Goal: Information Seeking & Learning: Compare options

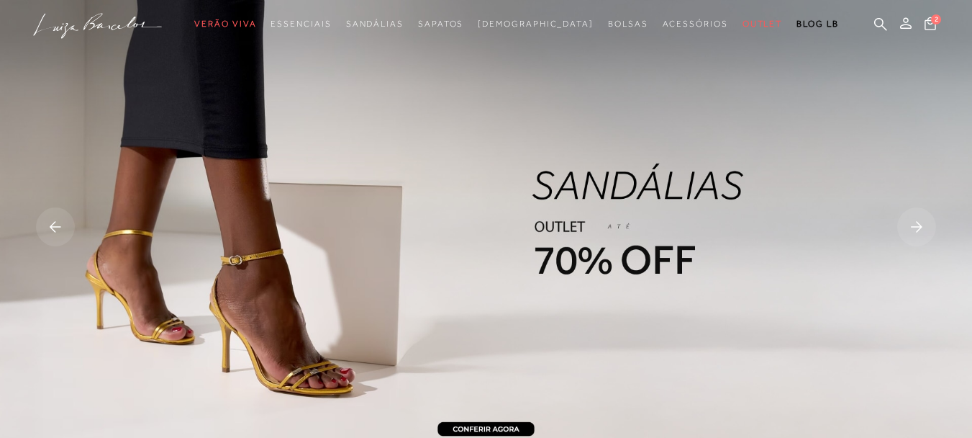
click at [326, 367] on img at bounding box center [486, 228] width 972 height 456
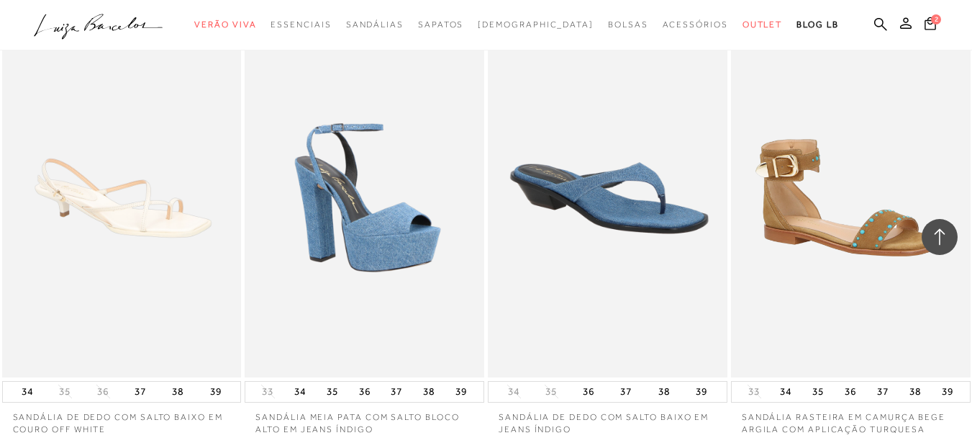
scroll to position [2735, 0]
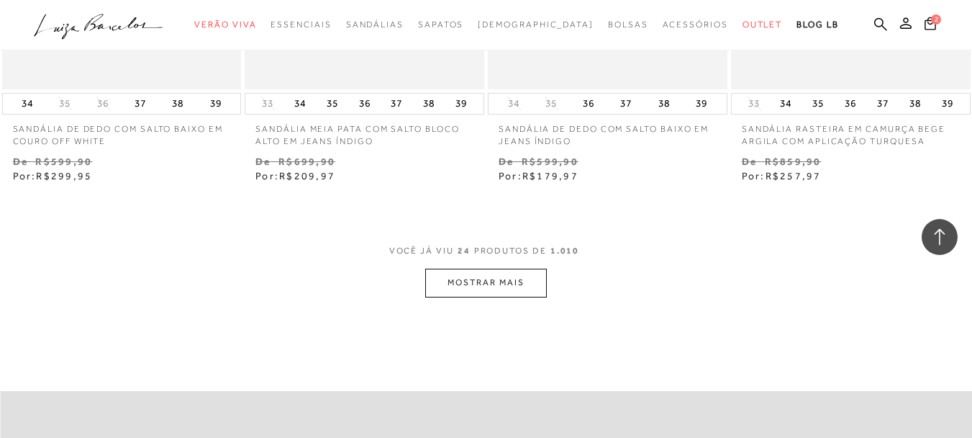
click at [508, 273] on button "MOSTRAR MAIS" at bounding box center [485, 282] width 121 height 28
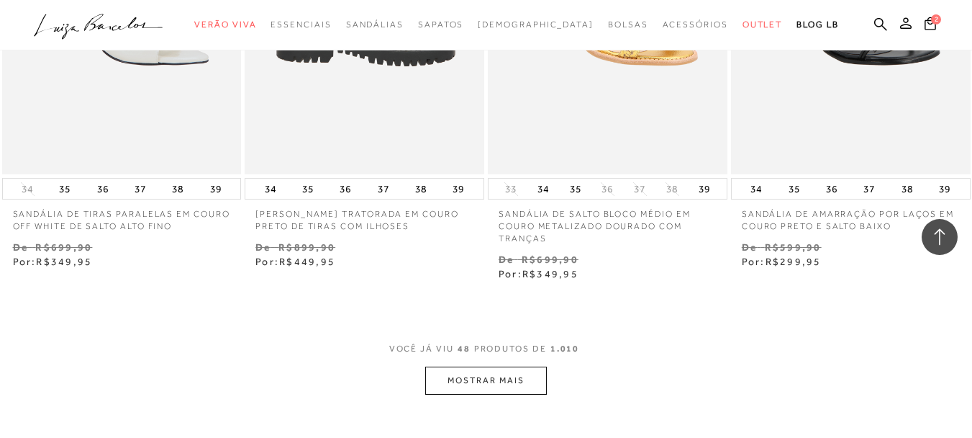
scroll to position [5542, 0]
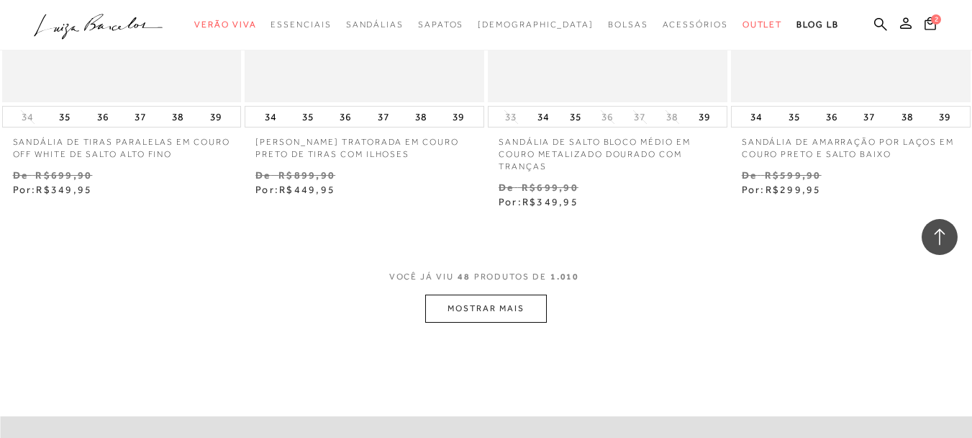
click at [455, 303] on button "MOSTRAR MAIS" at bounding box center [485, 308] width 121 height 28
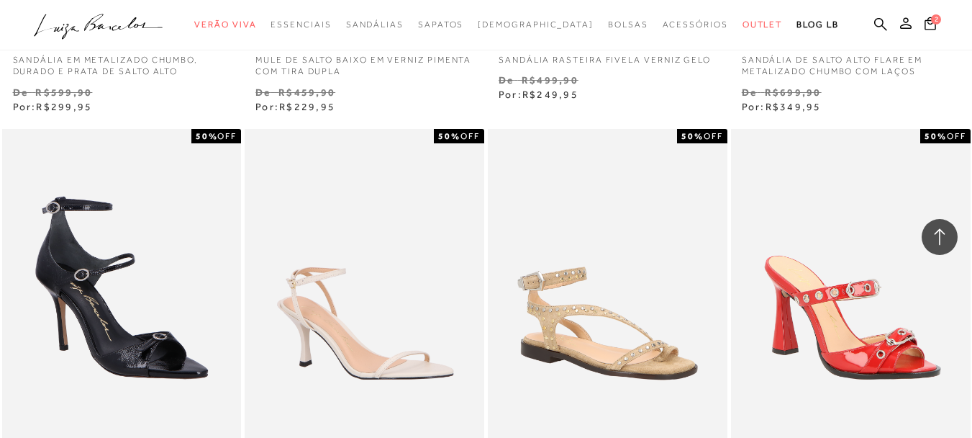
scroll to position [7702, 0]
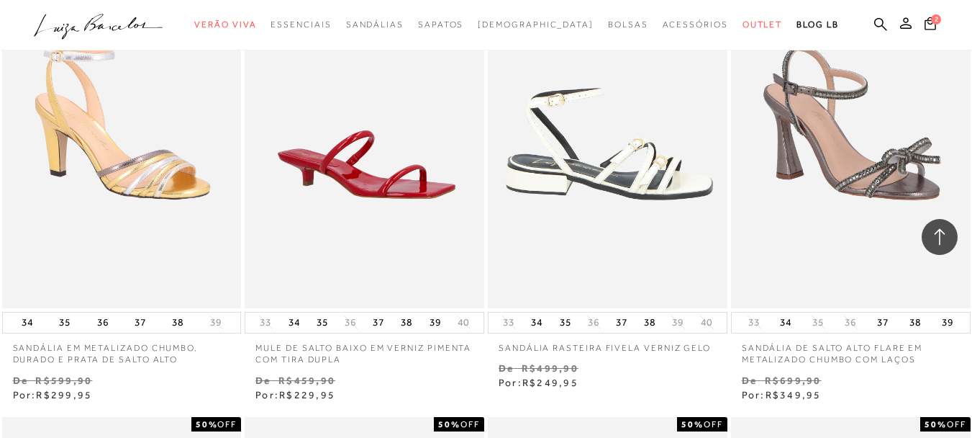
click at [641, 186] on img at bounding box center [608, 127] width 238 height 359
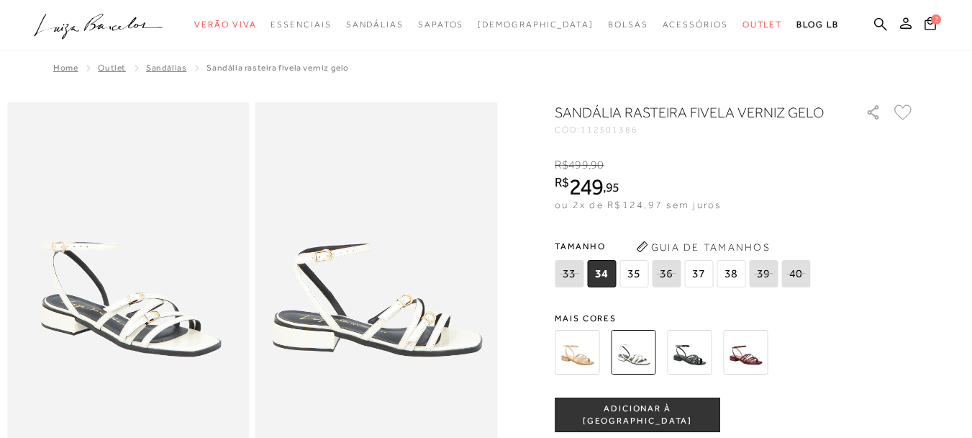
click at [590, 343] on img at bounding box center [577, 352] width 45 height 45
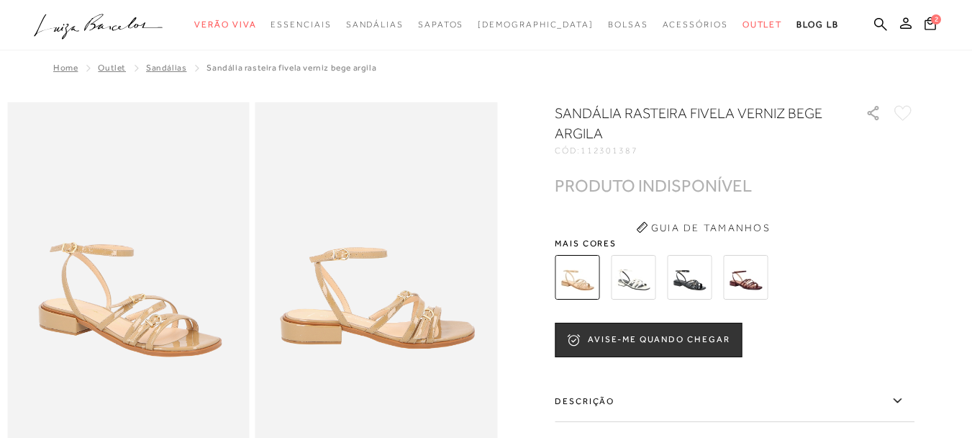
click at [679, 279] on img at bounding box center [689, 277] width 45 height 45
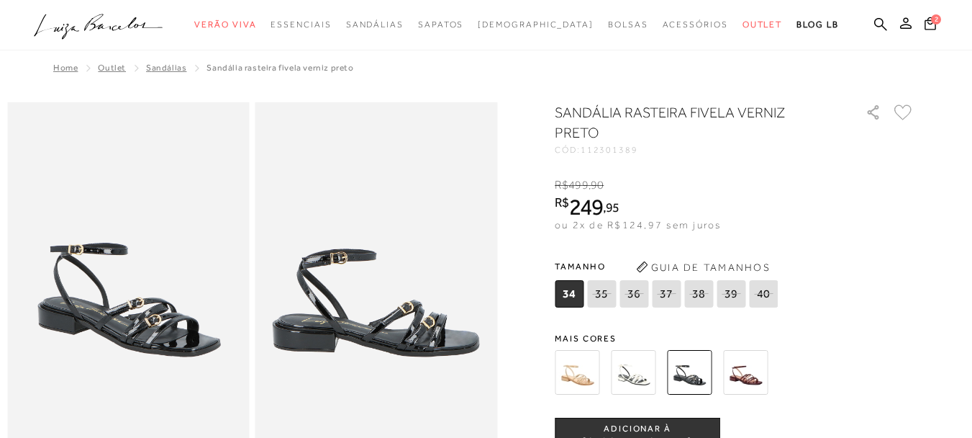
click at [752, 380] on img at bounding box center [745, 372] width 45 height 45
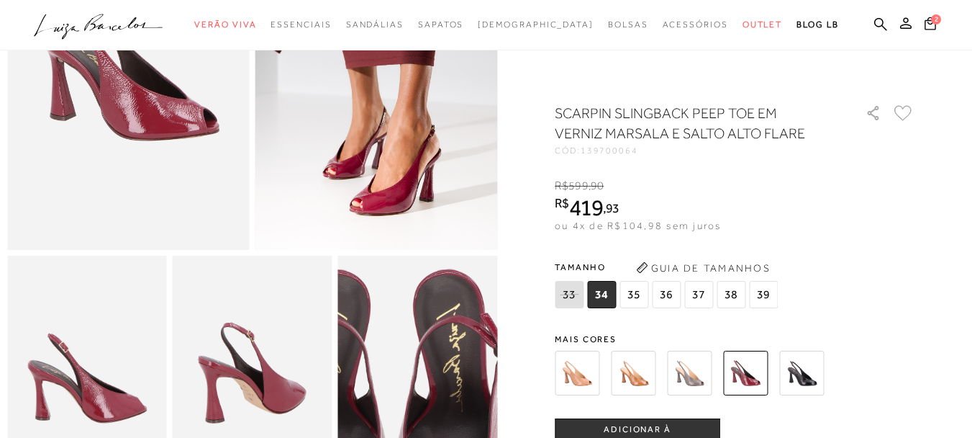
scroll to position [360, 0]
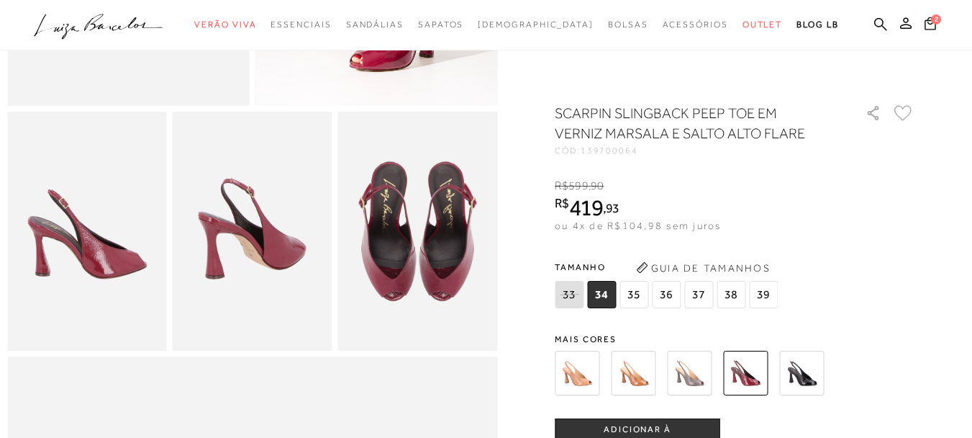
click at [698, 376] on img at bounding box center [689, 373] width 45 height 45
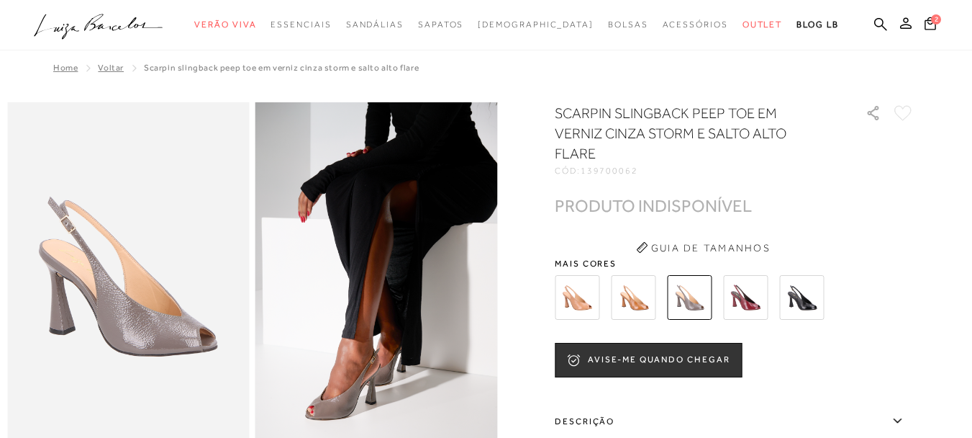
click at [630, 297] on img at bounding box center [633, 297] width 45 height 45
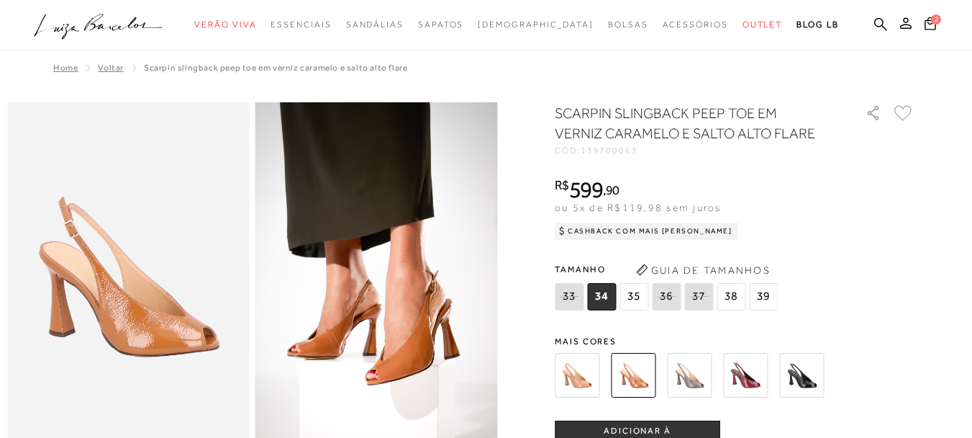
click at [109, 22] on icon ".a{fill-rule:evenodd;}" at bounding box center [99, 27] width 130 height 30
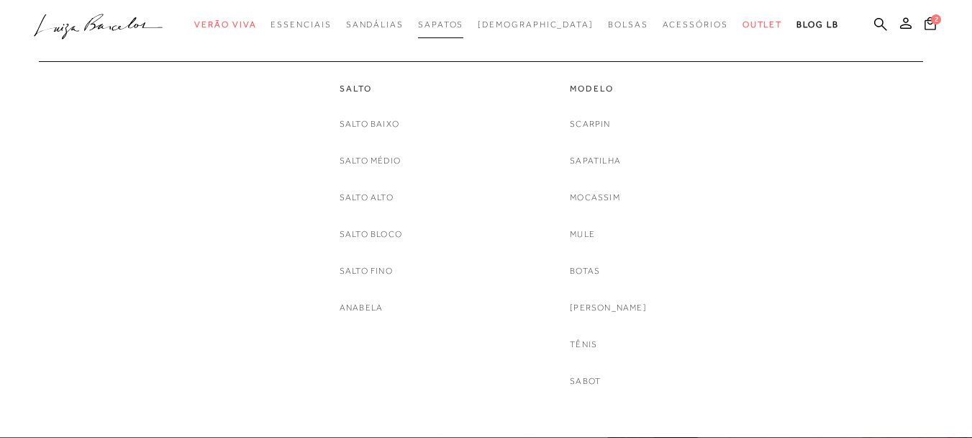
click at [464, 24] on span "Sapatos" at bounding box center [440, 24] width 45 height 10
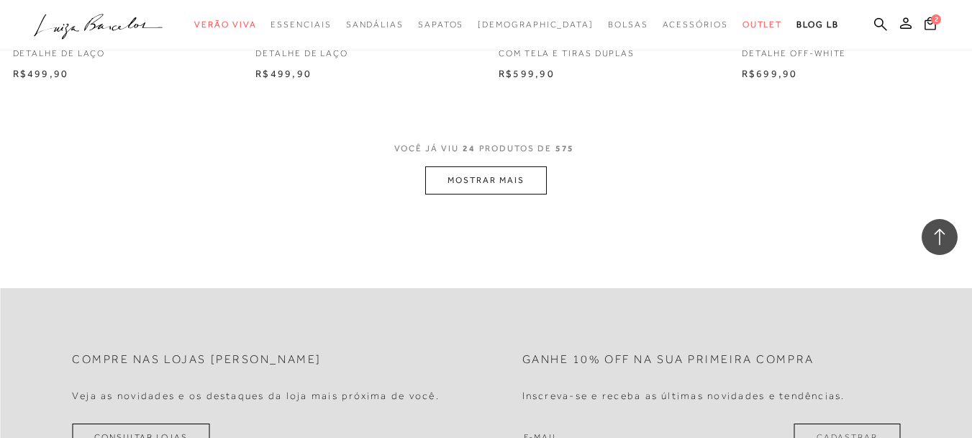
scroll to position [2807, 0]
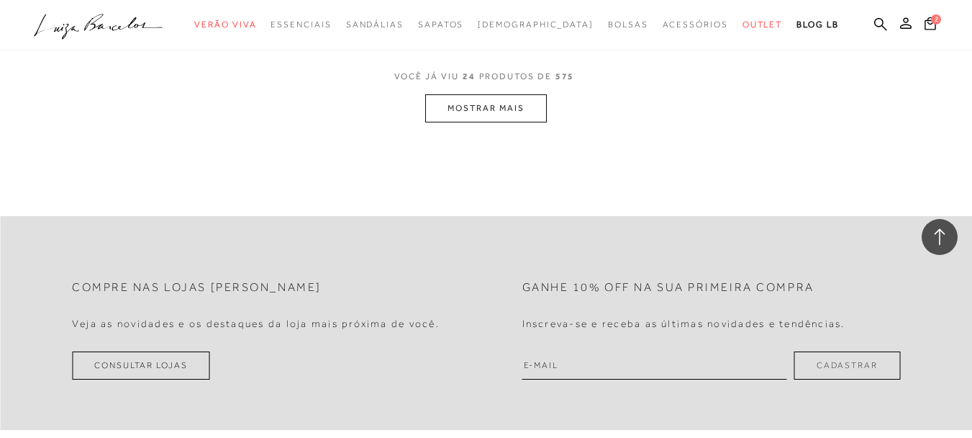
click at [483, 94] on button "MOSTRAR MAIS" at bounding box center [485, 108] width 121 height 28
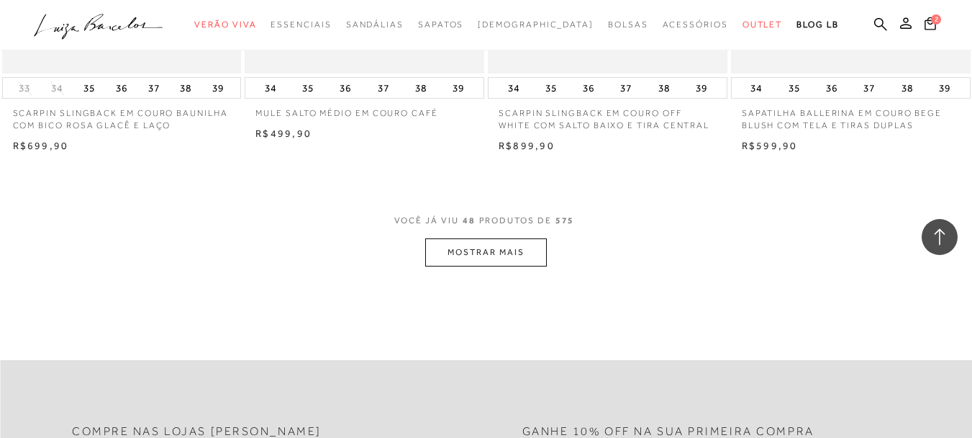
scroll to position [5477, 0]
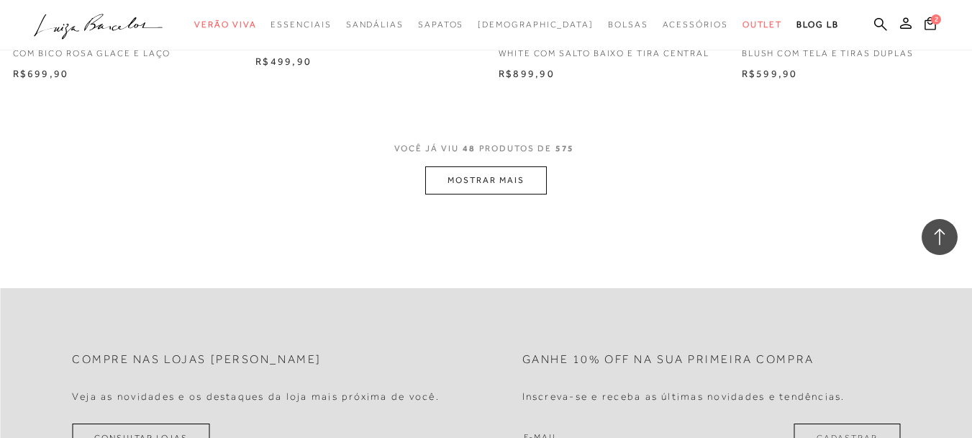
click at [520, 171] on button "MOSTRAR MAIS" at bounding box center [485, 180] width 121 height 28
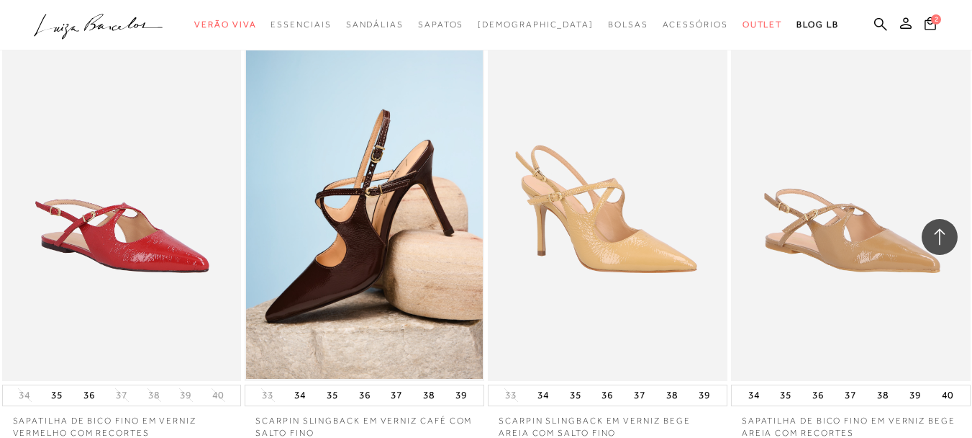
scroll to position [8212, 0]
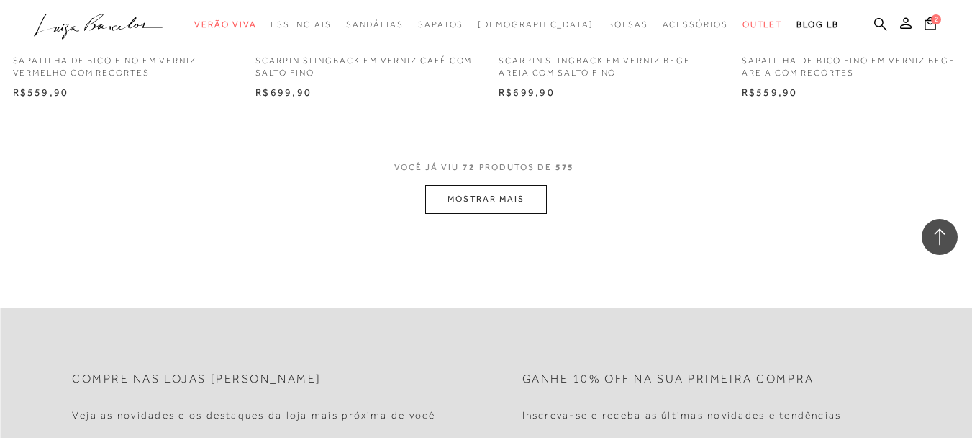
click at [451, 189] on button "MOSTRAR MAIS" at bounding box center [485, 199] width 121 height 28
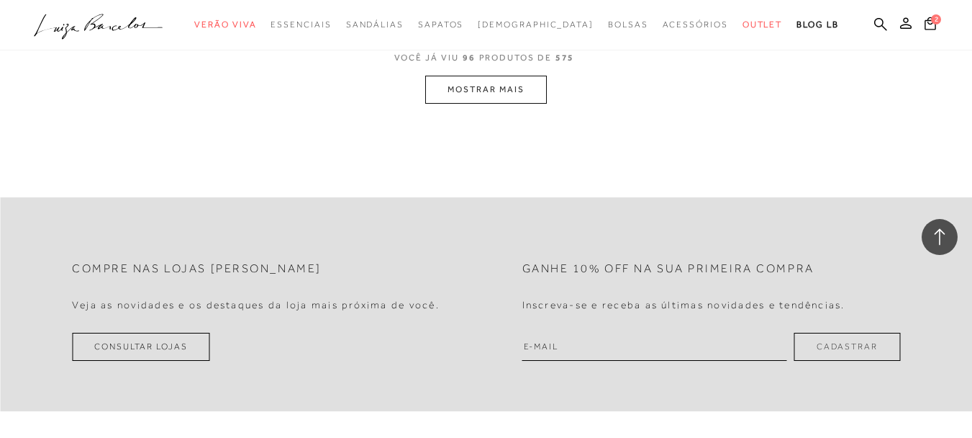
scroll to position [10803, 0]
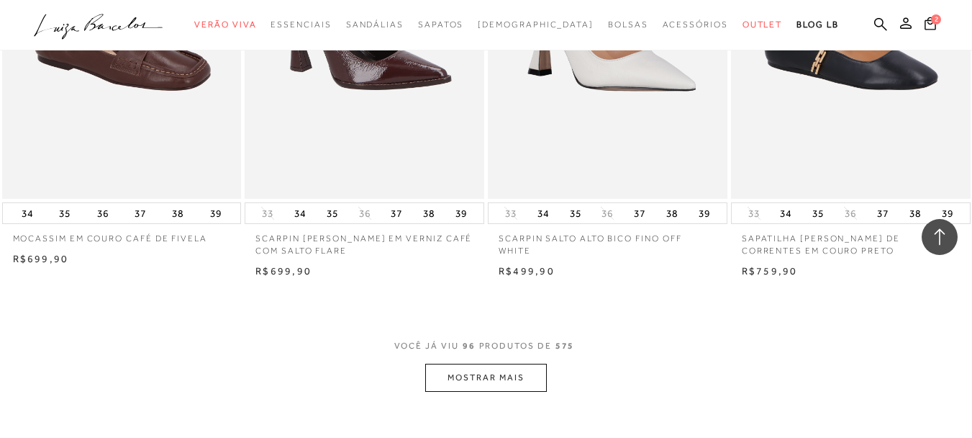
click at [475, 363] on button "MOSTRAR MAIS" at bounding box center [485, 377] width 121 height 28
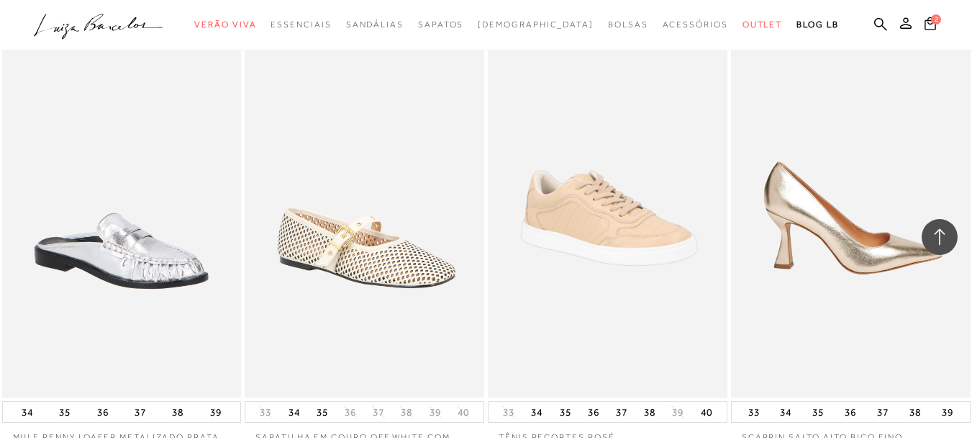
scroll to position [13395, 0]
